Goal: Information Seeking & Learning: Understand process/instructions

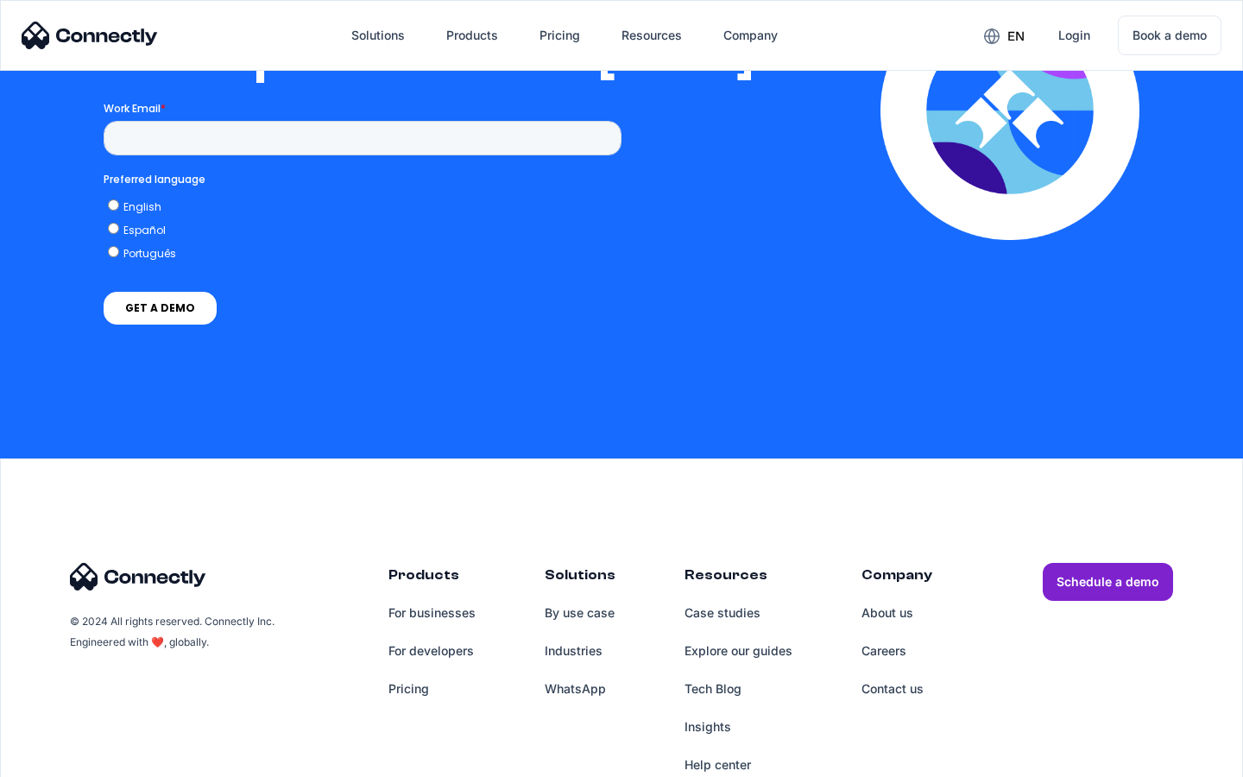
scroll to position [3527, 0]
